Goal: Task Accomplishment & Management: Use online tool/utility

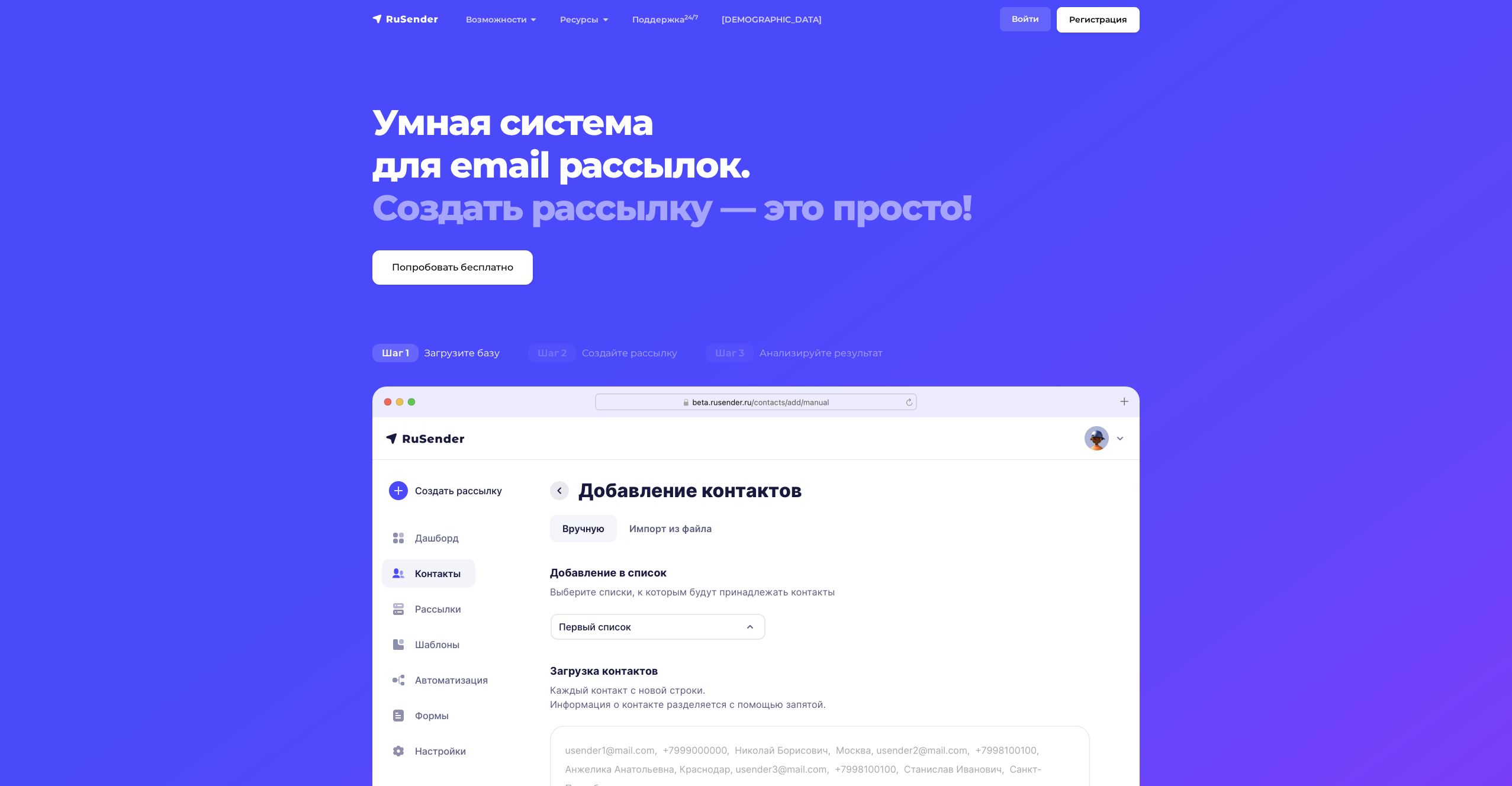
click at [1030, 20] on link "Войти" at bounding box center [1025, 20] width 51 height 25
click at [1032, 10] on link "Войти" at bounding box center [1025, 20] width 51 height 25
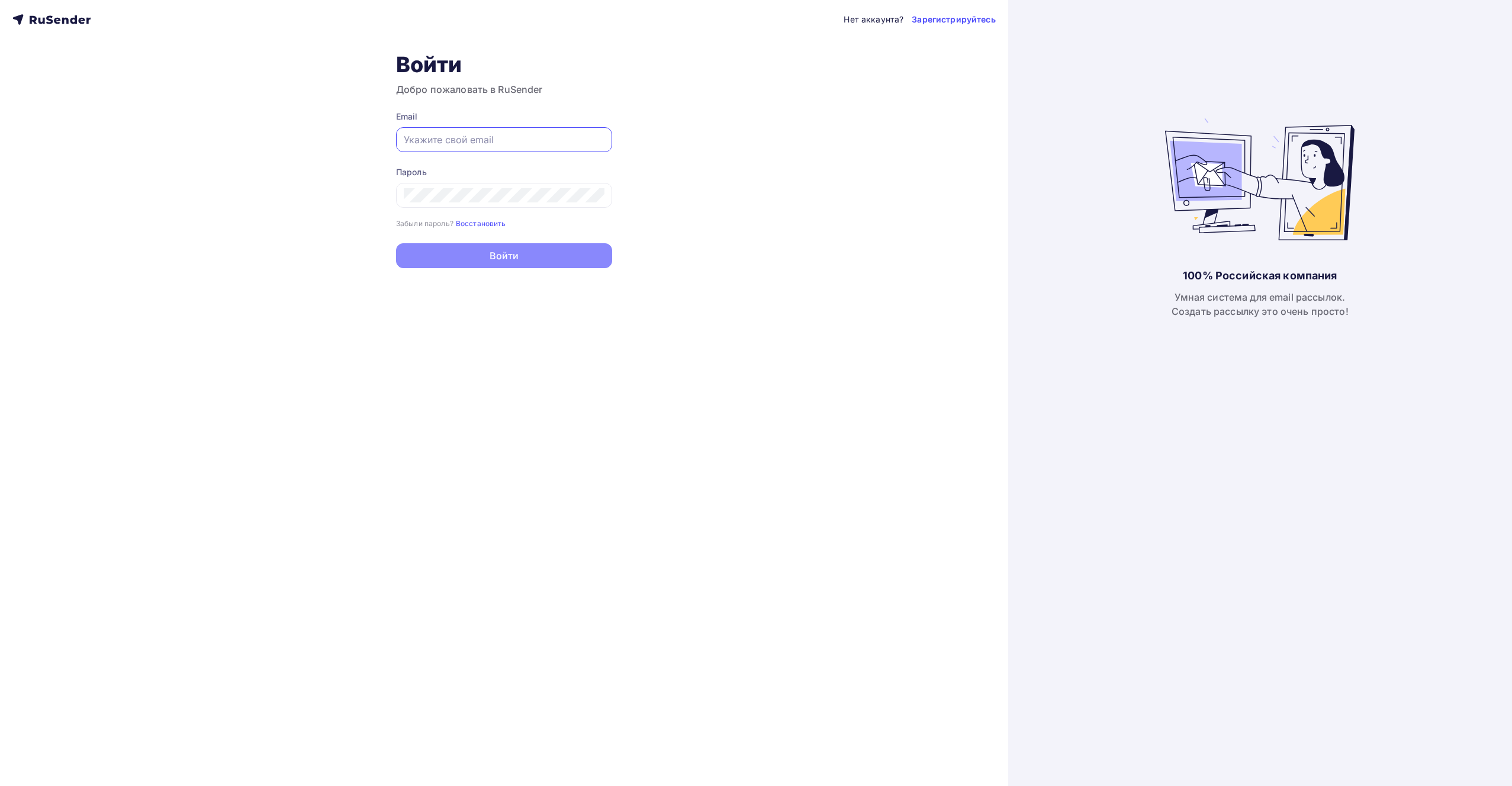
click at [556, 144] on input "text" at bounding box center [504, 139] width 201 height 14
paste input "fixrom@gmail.com"
type input "fixrom@gmail.com"
click at [457, 248] on button "Войти" at bounding box center [504, 257] width 216 height 25
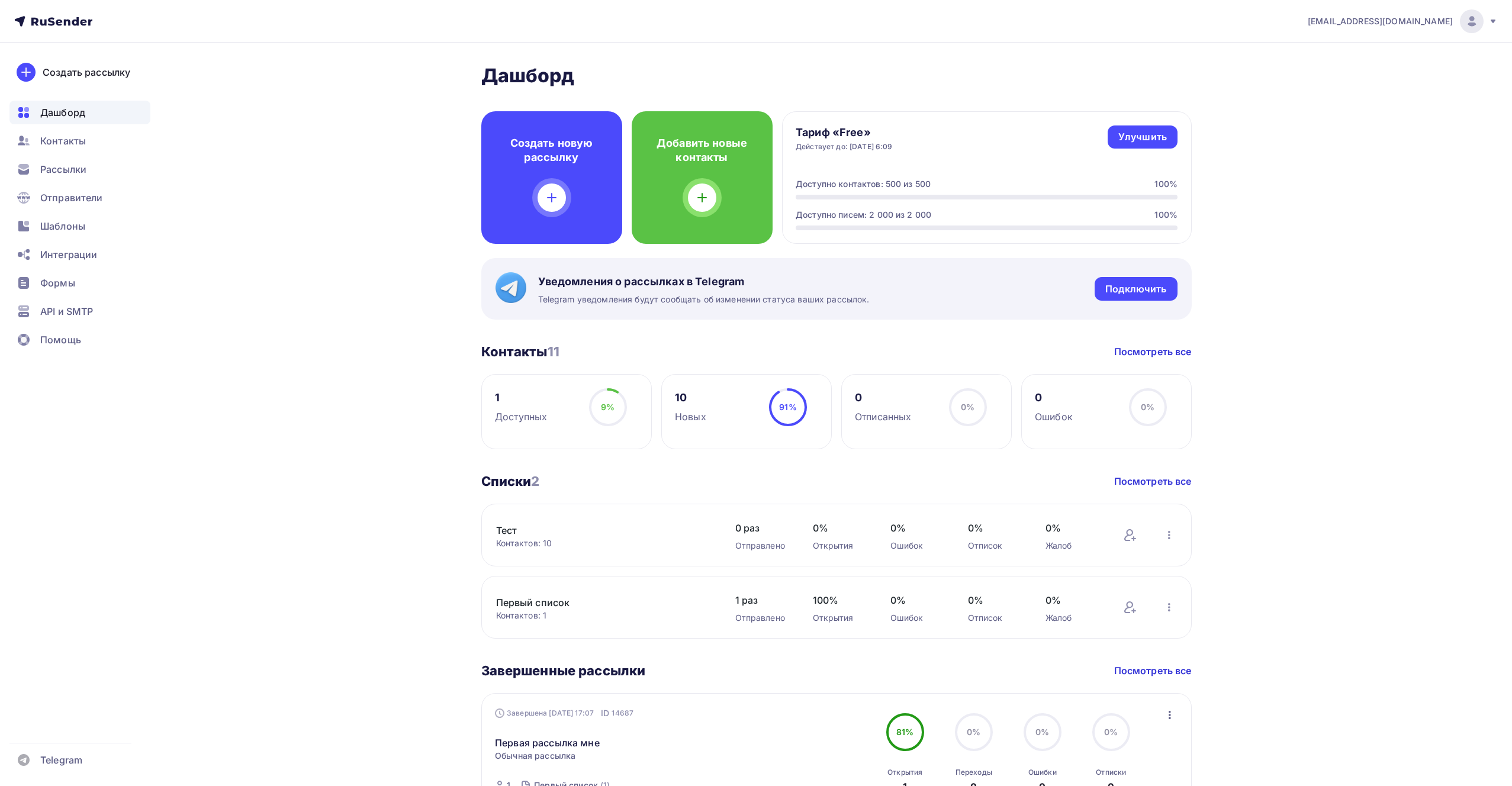
click at [98, 325] on ul "Дашборд Контакты Рассылки Отправители Шаблоны Интеграции Формы API и SMTP Помощь" at bounding box center [79, 229] width 141 height 257
click at [98, 314] on div "API и SMTP" at bounding box center [79, 311] width 141 height 24
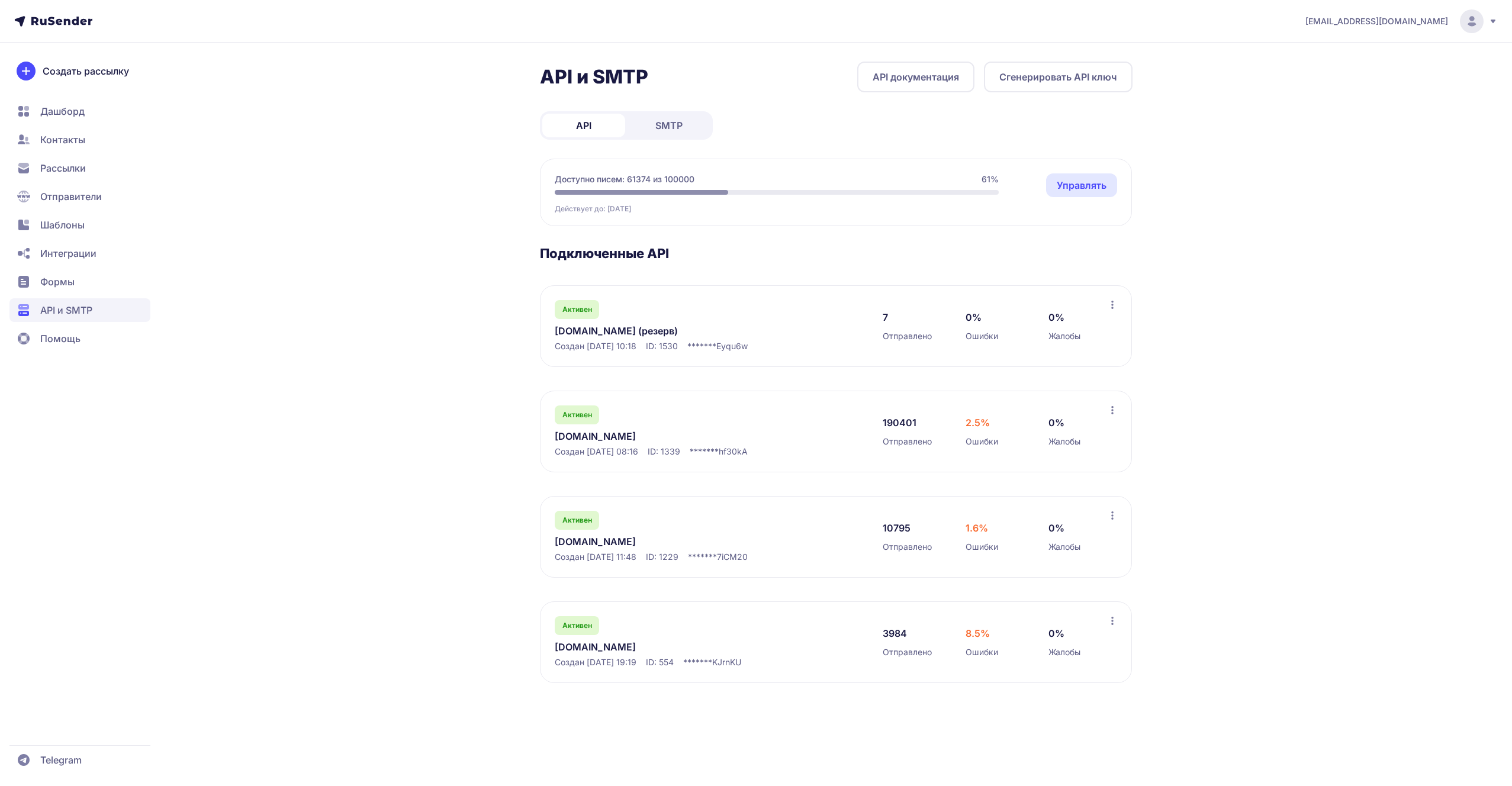
click at [608, 537] on link "[DOMAIN_NAME]" at bounding box center [676, 541] width 243 height 14
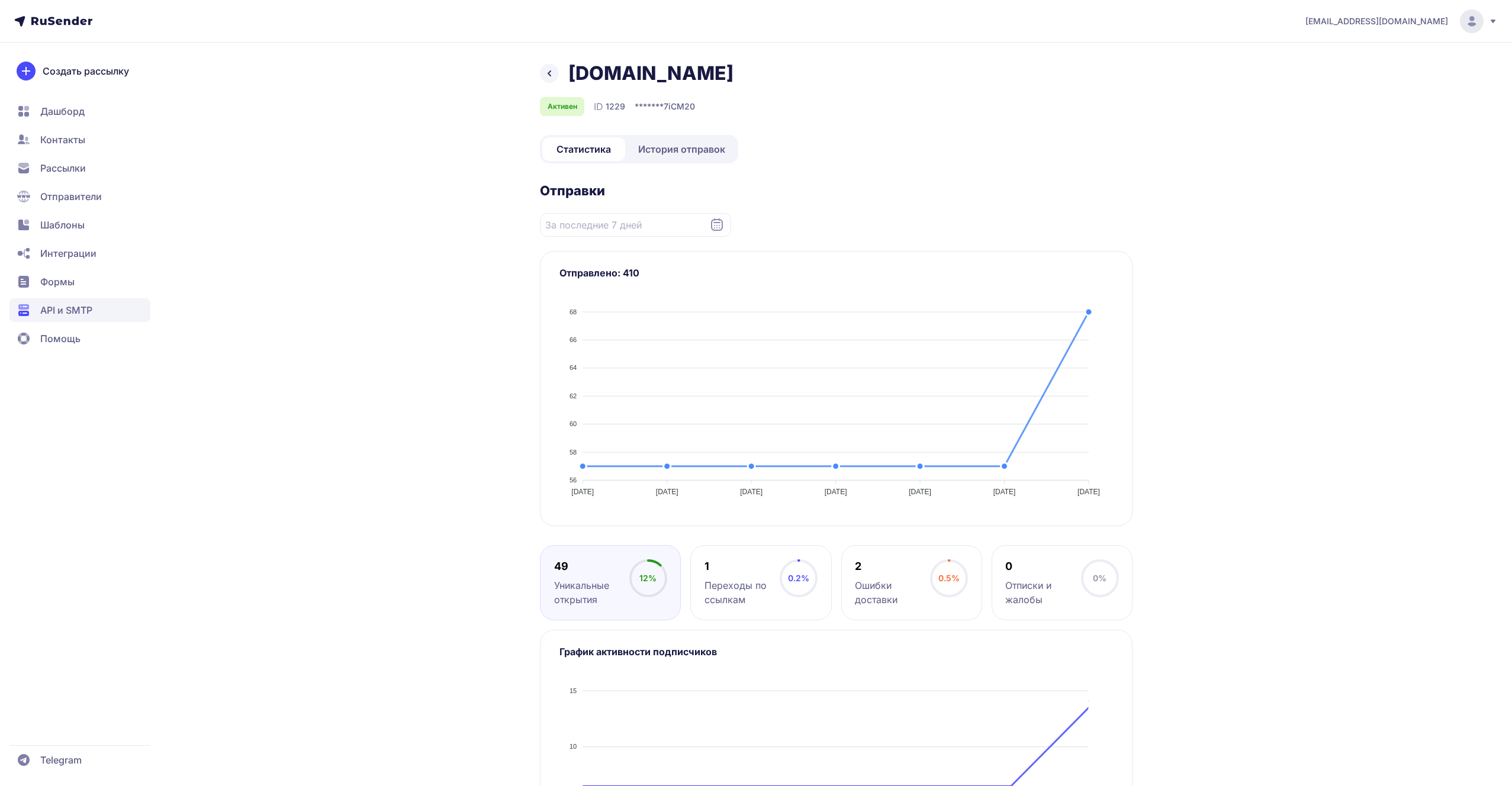
click at [684, 161] on div "Статистика История отправок" at bounding box center [639, 149] width 198 height 28
click at [685, 148] on span "История отправок" at bounding box center [682, 149] width 87 height 14
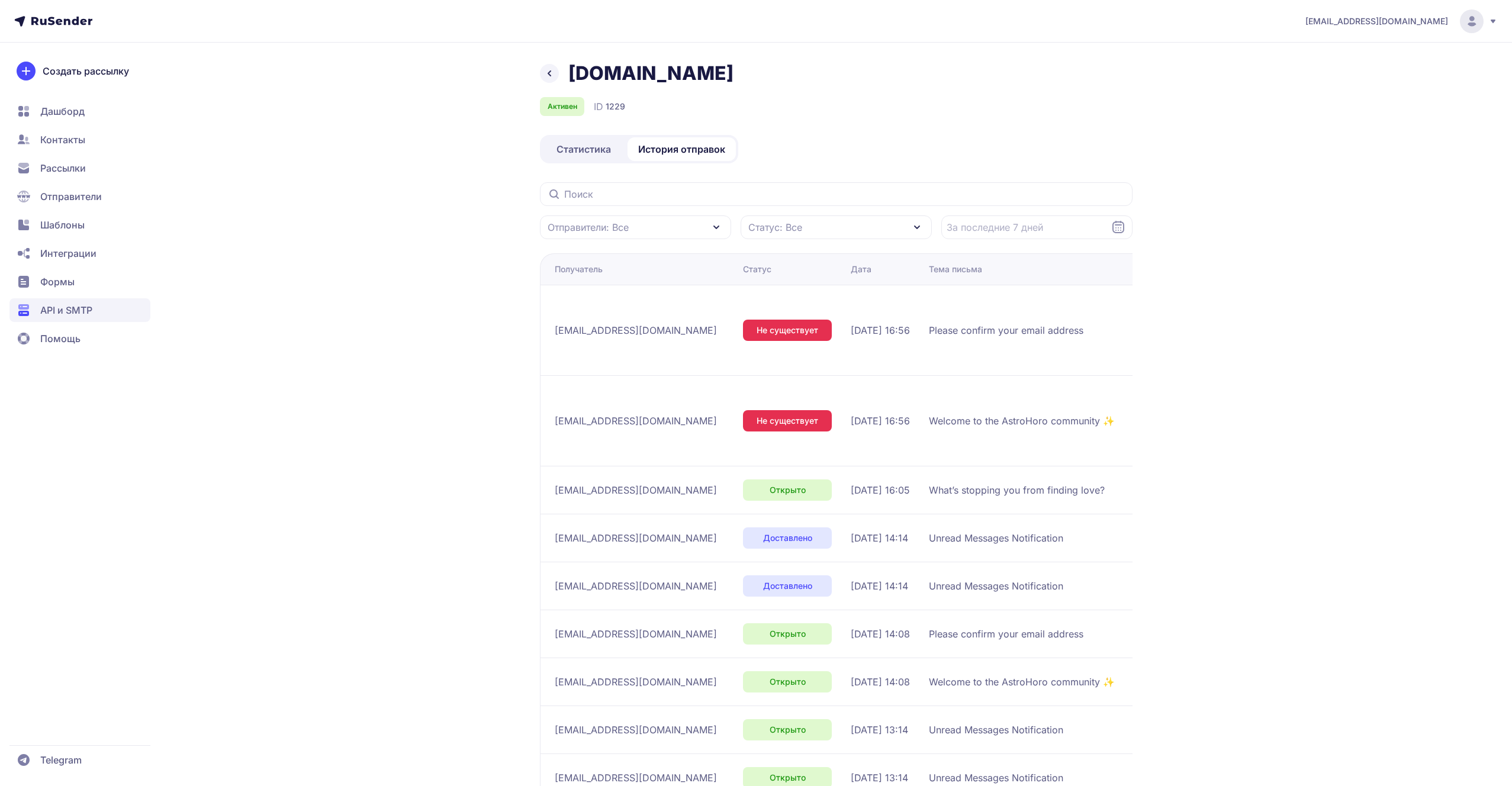
click at [799, 235] on div "Статус: Все" at bounding box center [836, 227] width 191 height 24
click at [758, 301] on div "Недоступен" at bounding box center [787, 308] width 76 height 14
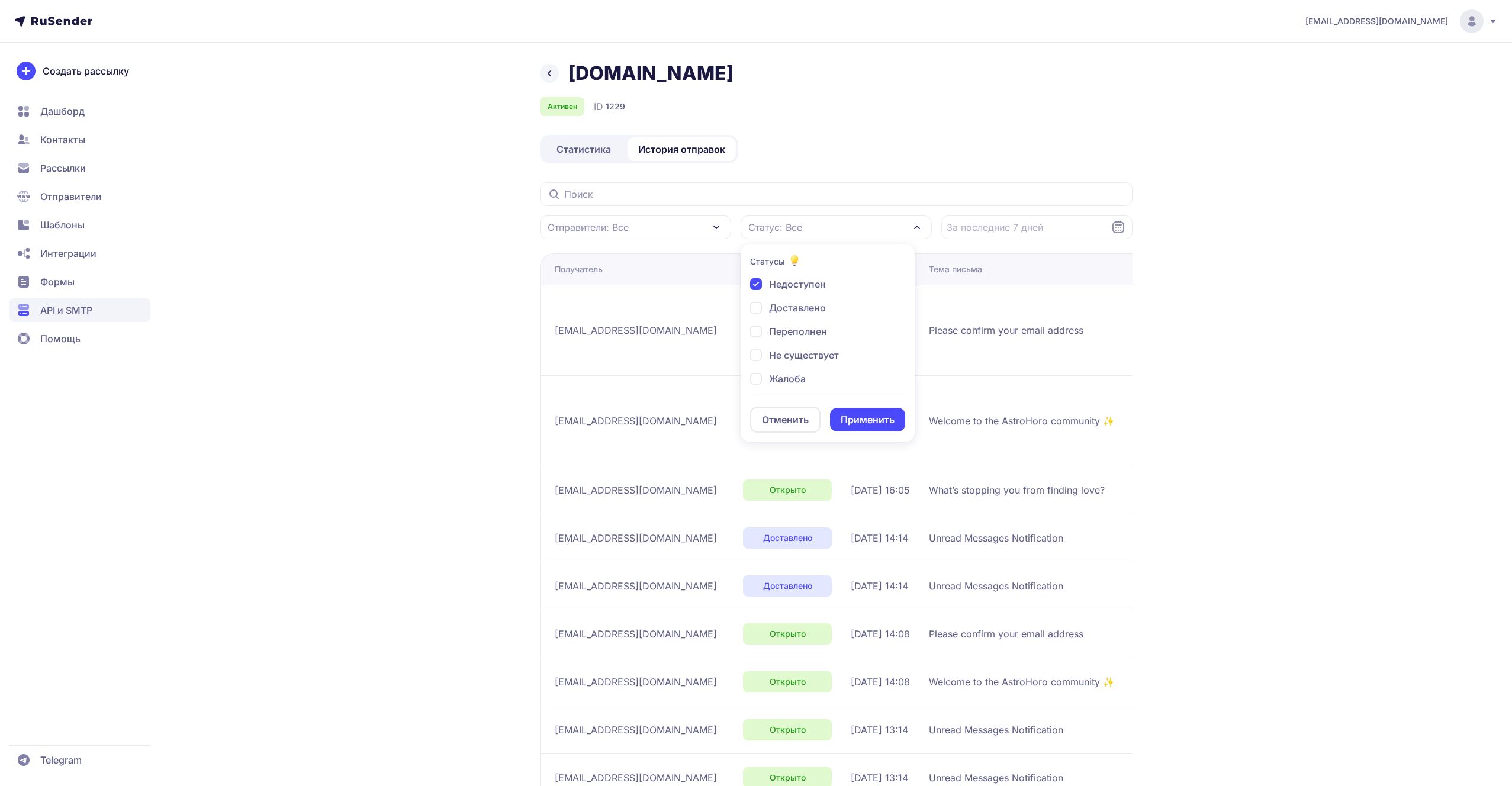
checkbox input "true"
click at [718, 306] on td "[EMAIL_ADDRESS][DOMAIN_NAME]" at bounding box center [639, 330] width 198 height 90
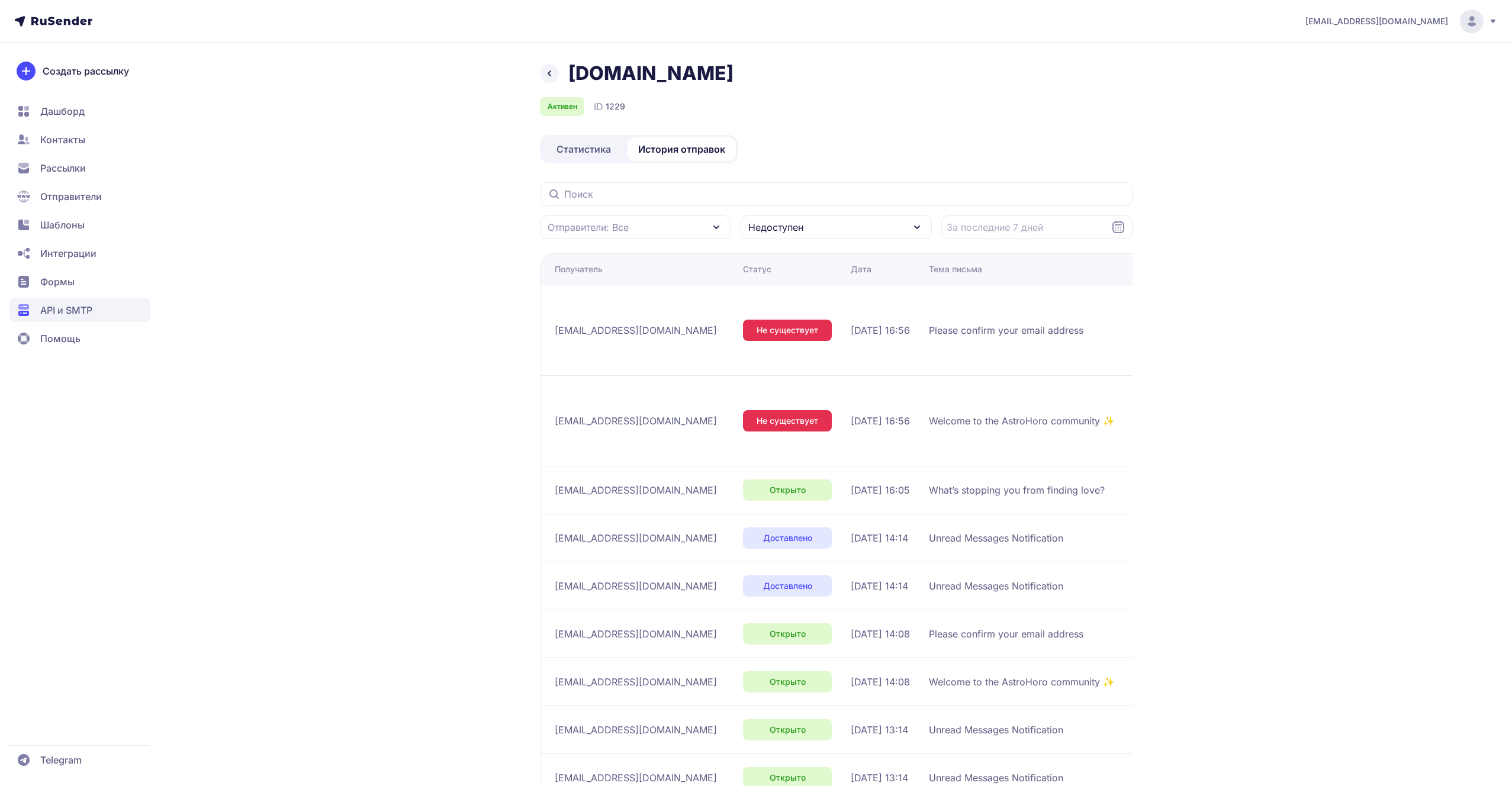
click at [787, 233] on span "Недоступен" at bounding box center [776, 227] width 55 height 14
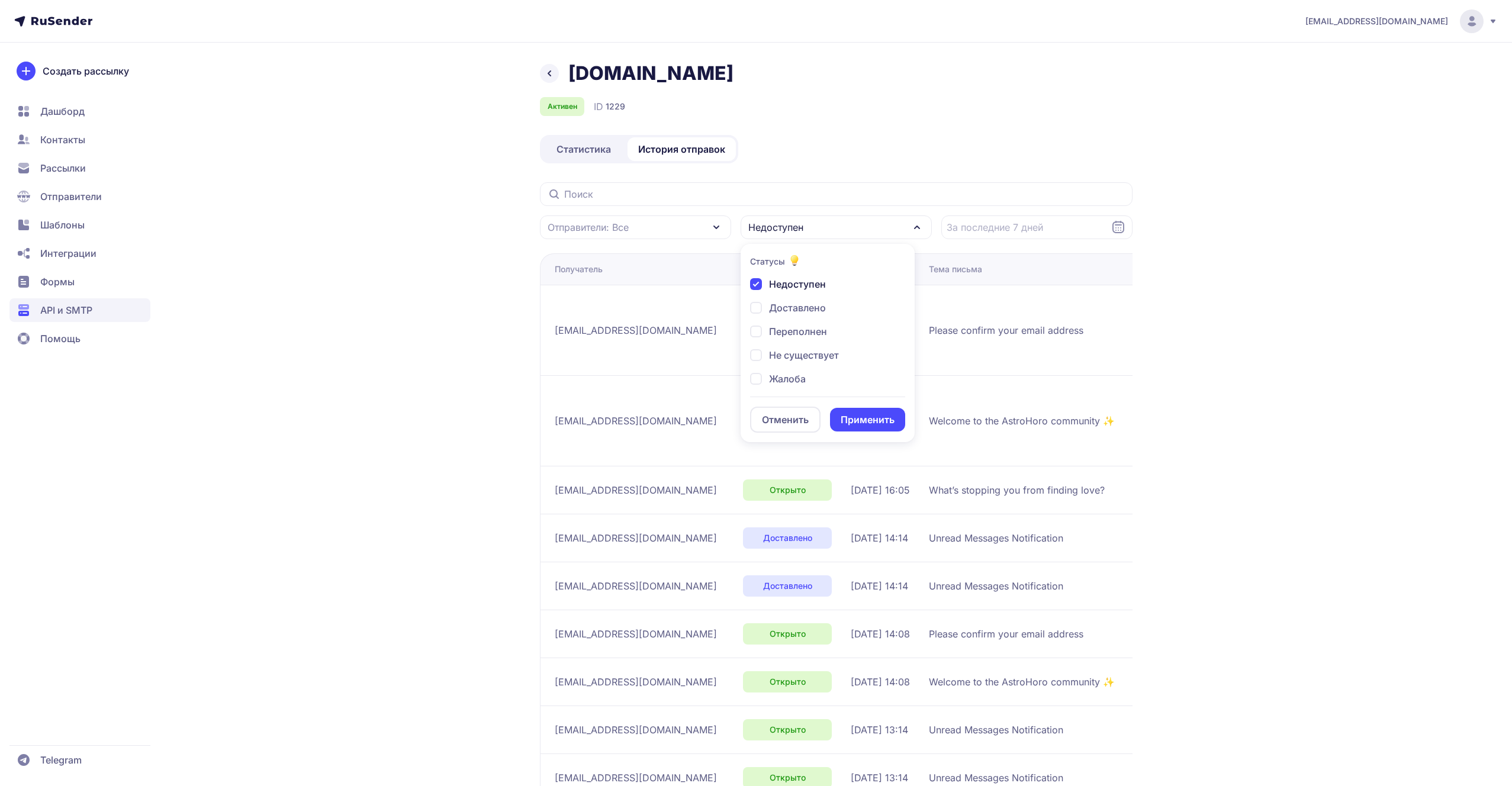
click at [849, 413] on button "Применить" at bounding box center [867, 419] width 75 height 24
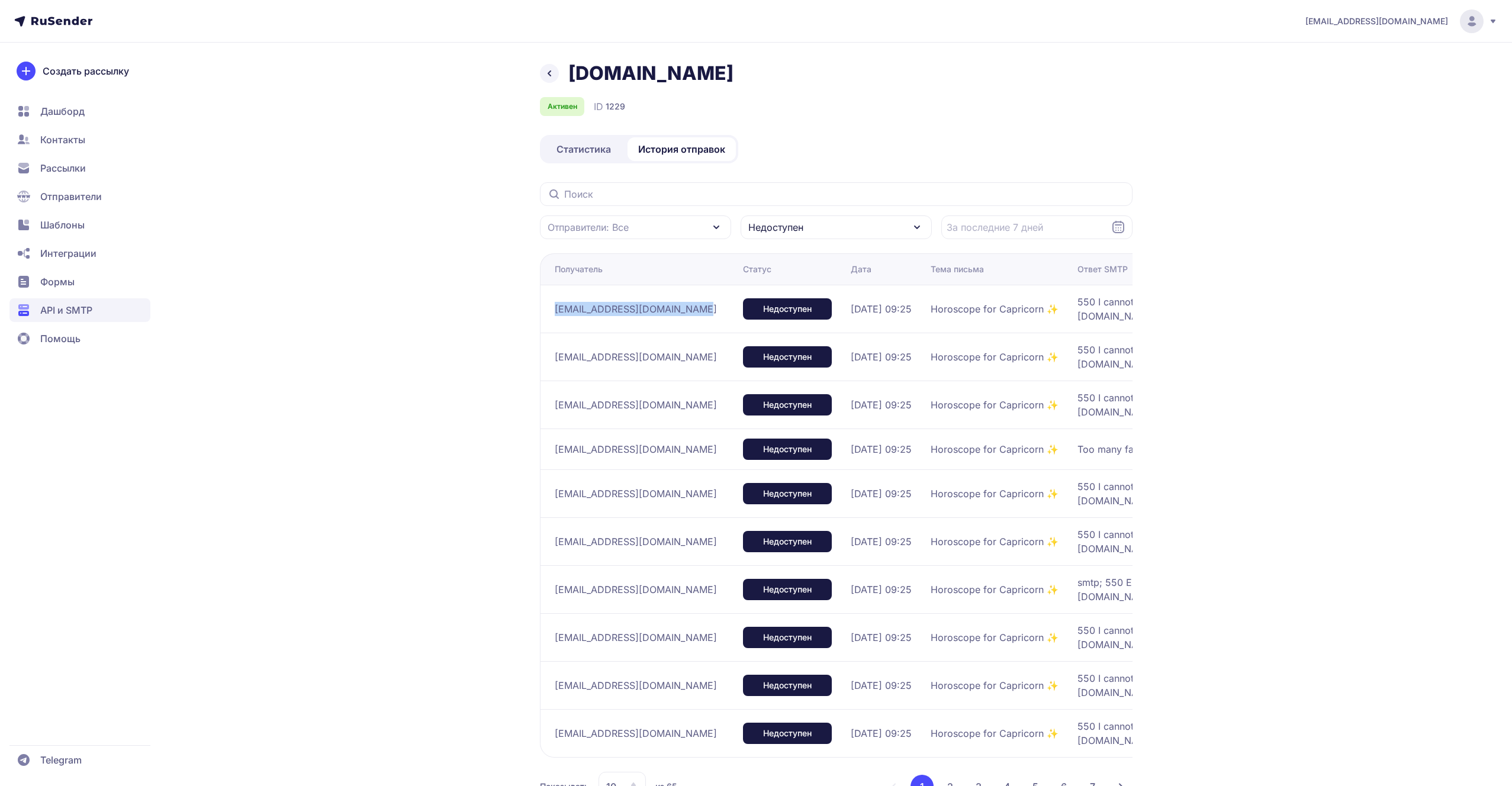
drag, startPoint x: 700, startPoint y: 303, endPoint x: 554, endPoint y: 303, distance: 146.0
click at [553, 303] on td "s.novgorodov2@ucoz-team.net" at bounding box center [639, 309] width 198 height 48
copy span "s.novgorodov2@ucoz-team.net"
click at [757, 220] on span "Недоступен" at bounding box center [776, 227] width 55 height 14
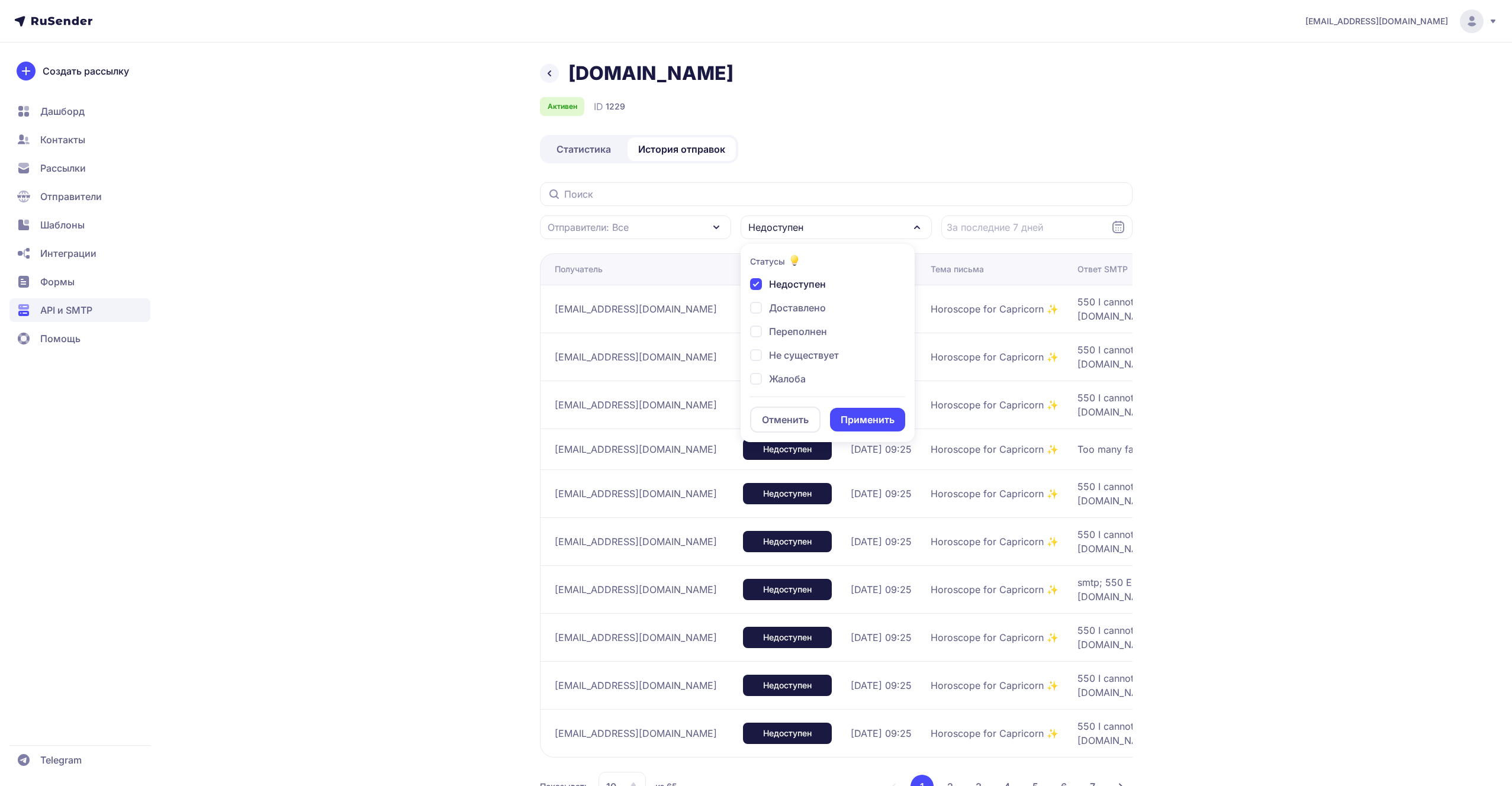
click at [770, 278] on span "Недоступен" at bounding box center [797, 284] width 57 height 14
checkbox input "false"
click at [849, 414] on button "Применить" at bounding box center [867, 419] width 75 height 24
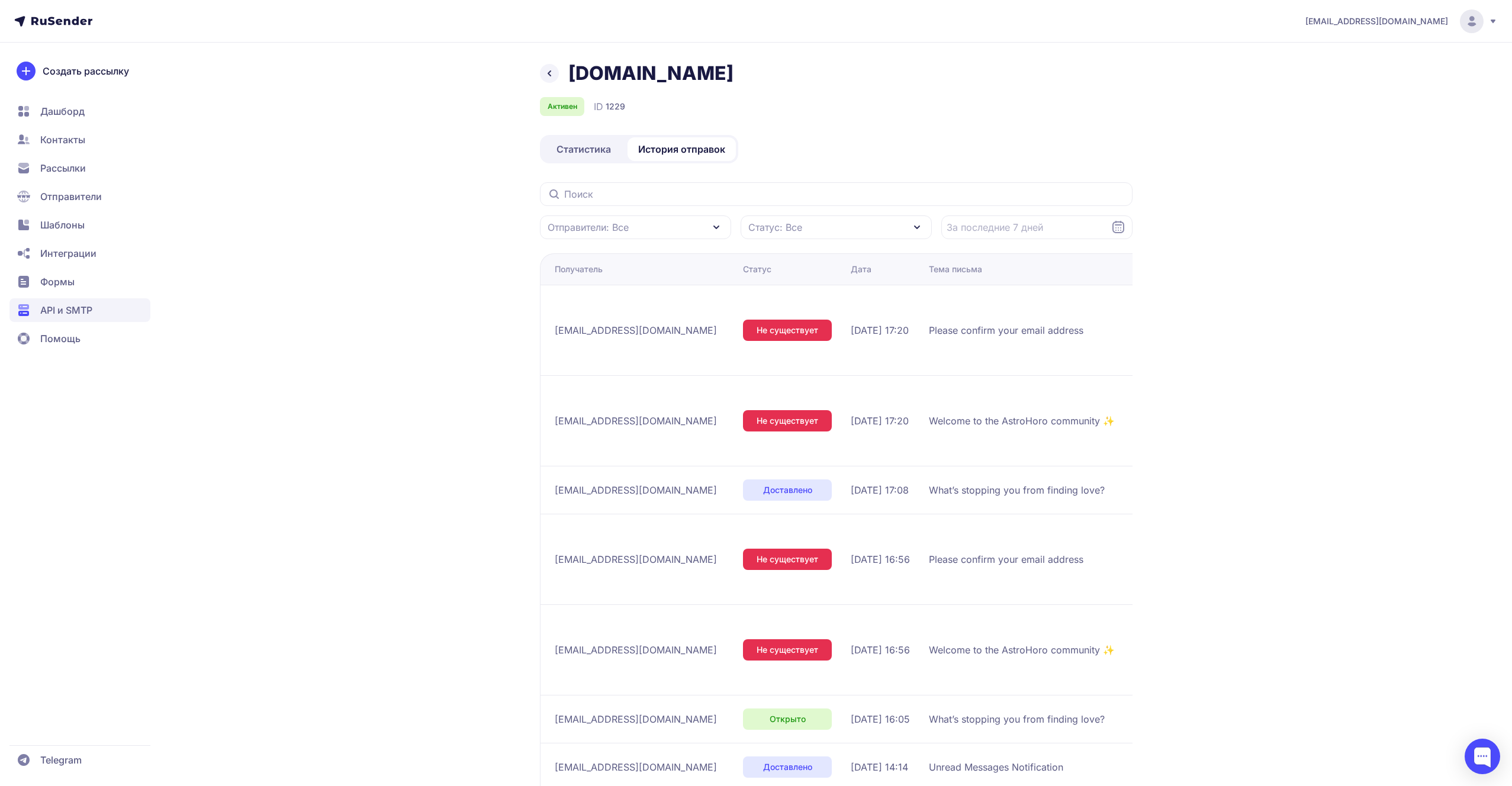
click at [770, 228] on span "Статус: Все" at bounding box center [775, 227] width 54 height 14
click at [773, 281] on span "Недоступен" at bounding box center [797, 284] width 57 height 14
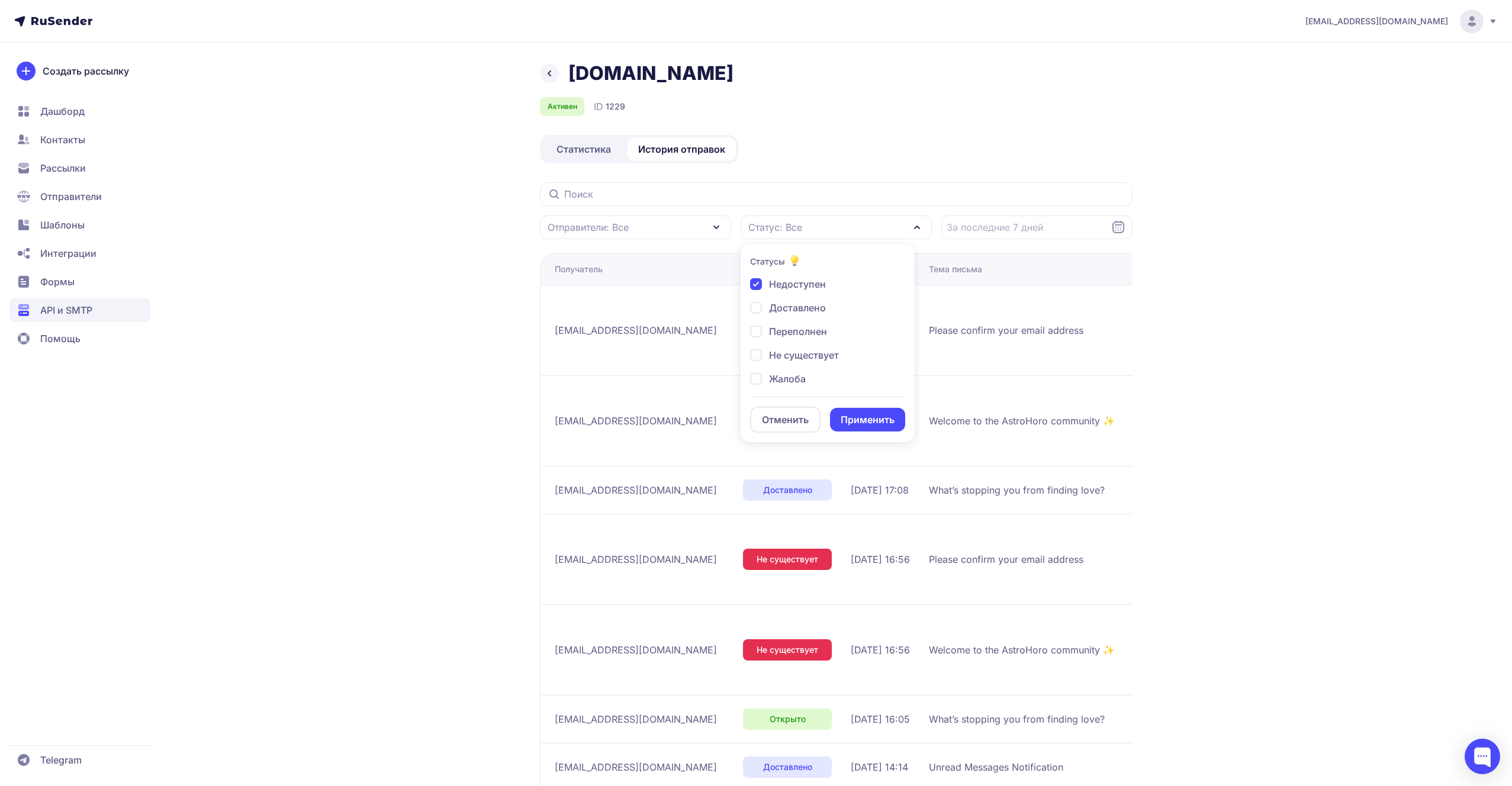
checkbox input "true"
click at [847, 409] on button "Применить" at bounding box center [867, 419] width 75 height 24
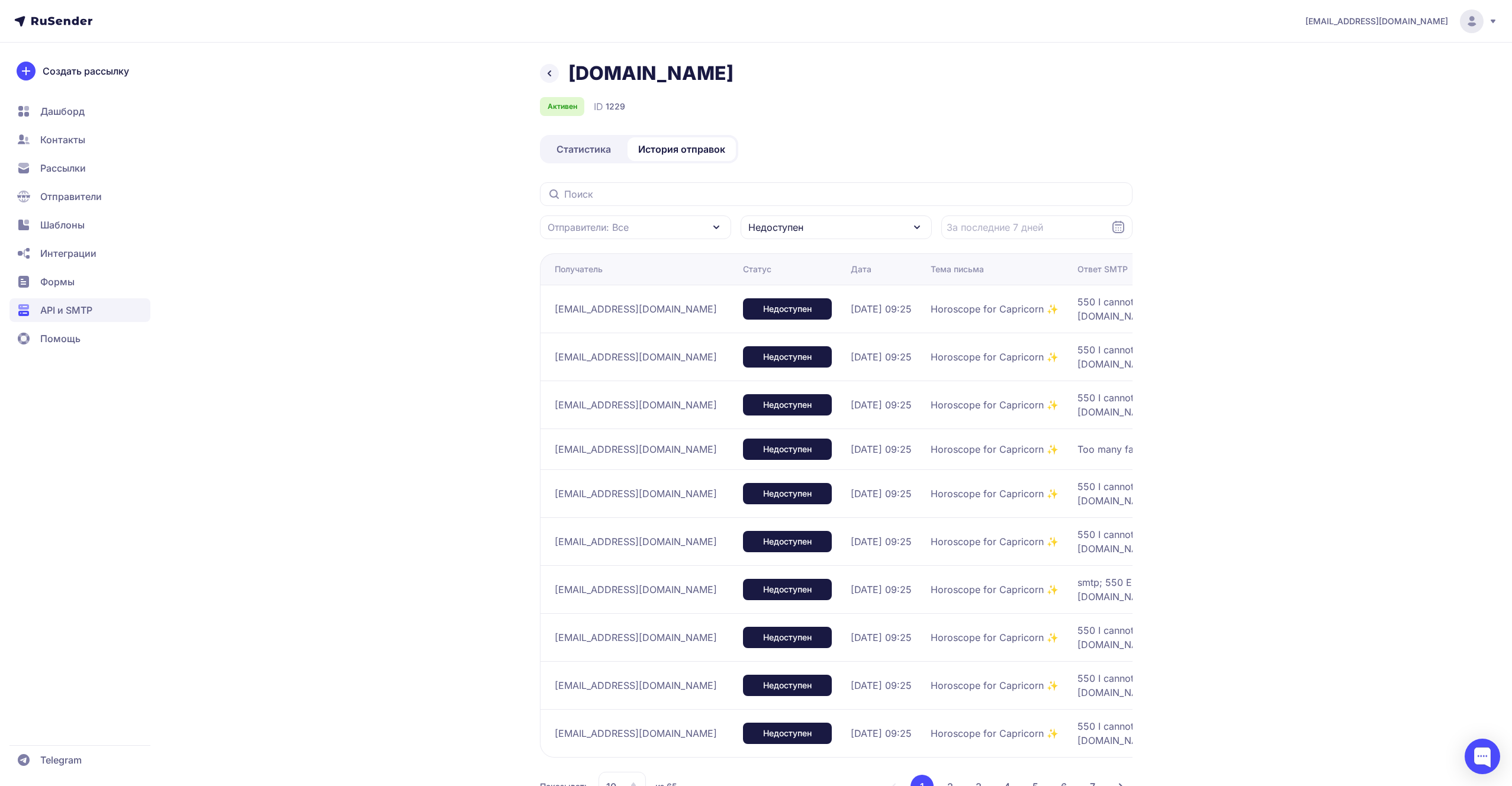
click at [859, 242] on section "Отправители: Все Недоступен Получатель Статус Дата Тема письма Ответ SMTP s.nov…" at bounding box center [836, 492] width 593 height 619
click at [854, 224] on div "Недоступен" at bounding box center [836, 227] width 191 height 24
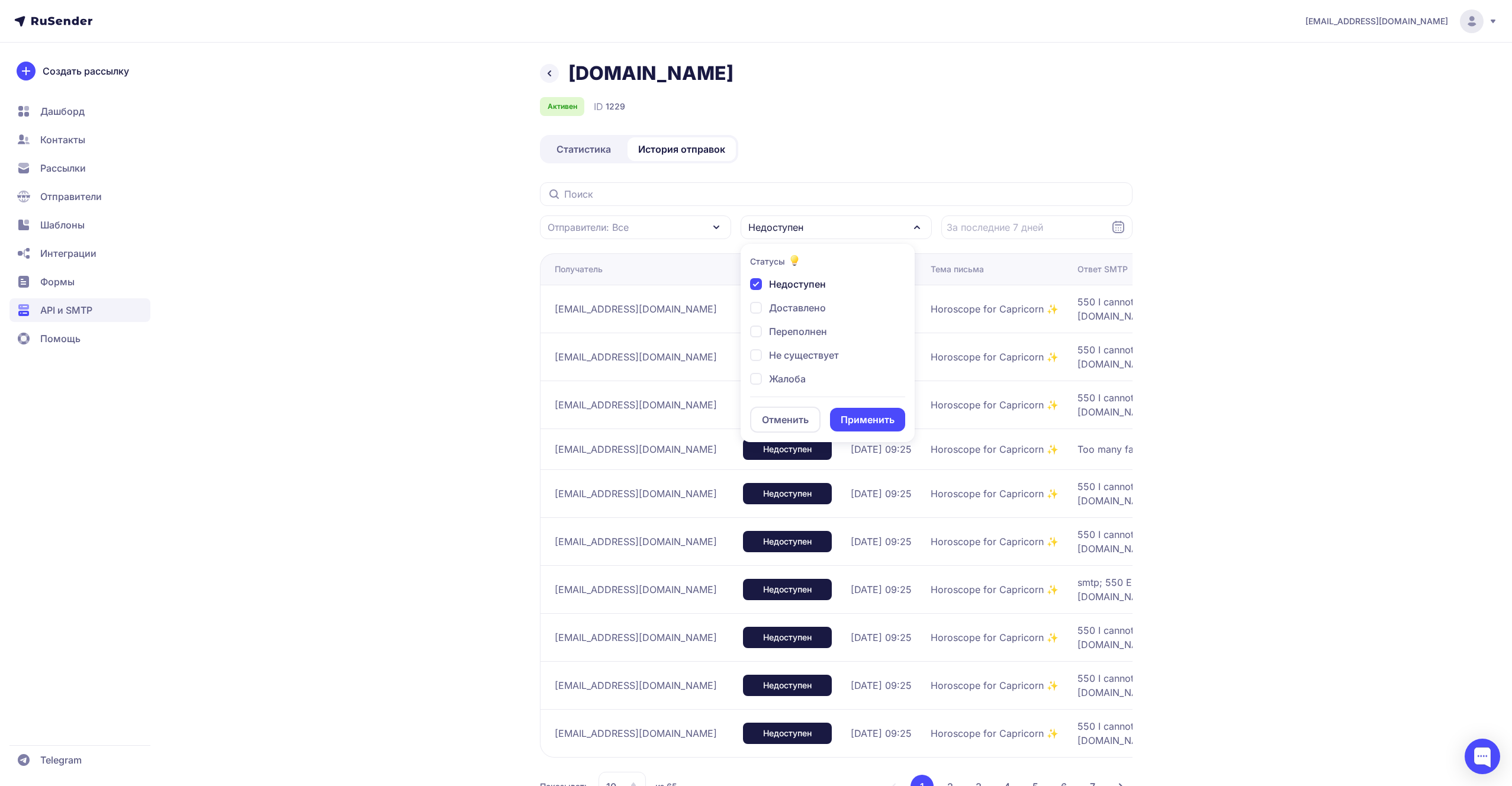
click at [805, 285] on span "Недоступен" at bounding box center [797, 284] width 57 height 14
checkbox input "false"
click at [837, 411] on button "Применить" at bounding box center [867, 419] width 75 height 24
